Goal: Communication & Community: Connect with others

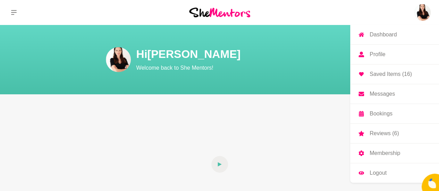
click at [423, 12] on img at bounding box center [422, 12] width 17 height 17
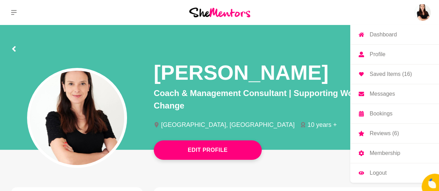
click at [385, 95] on p "Messages" at bounding box center [382, 94] width 25 height 6
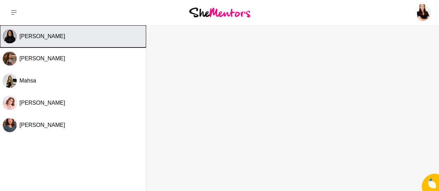
click at [106, 43] on button "[PERSON_NAME]" at bounding box center [73, 36] width 146 height 22
click at [21, 37] on span "[PERSON_NAME]" at bounding box center [42, 36] width 46 height 6
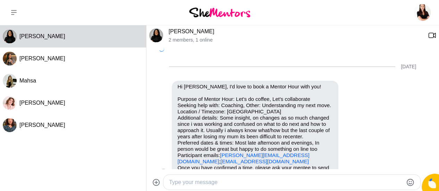
scroll to position [541, 0]
